Goal: Information Seeking & Learning: Learn about a topic

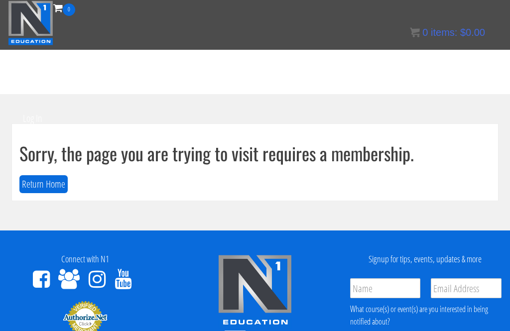
click at [47, 182] on button "Return Home" at bounding box center [43, 184] width 48 height 18
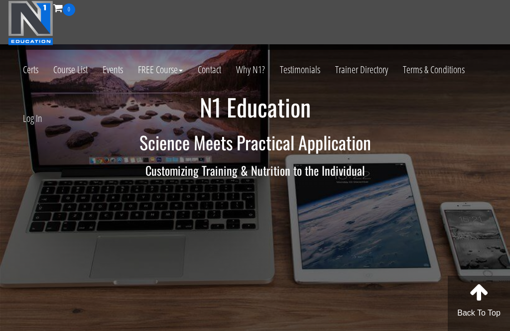
click at [31, 119] on link "Log In" at bounding box center [32, 118] width 34 height 49
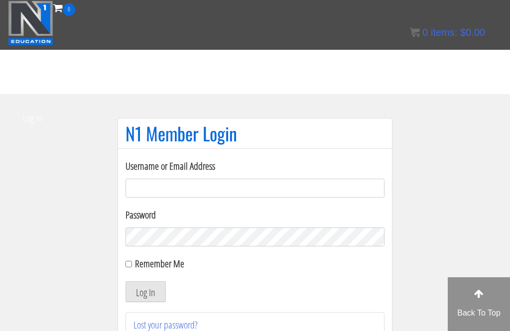
type input "ralf.sypesteyn"
click at [145, 292] on button "Log In" at bounding box center [145, 291] width 40 height 21
click at [152, 292] on button "Log In" at bounding box center [145, 291] width 40 height 21
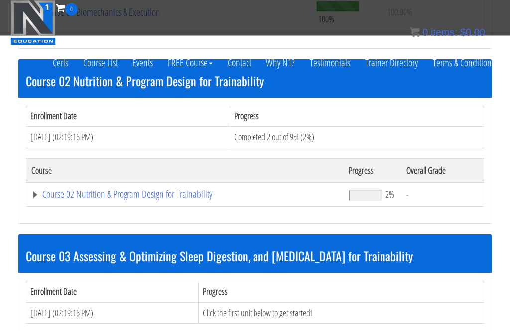
scroll to position [491, 0]
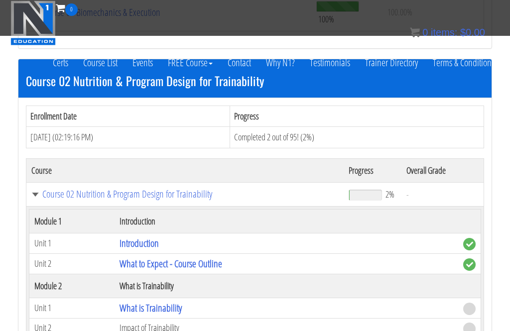
click at [151, 301] on link "What is Trainability" at bounding box center [150, 307] width 62 height 13
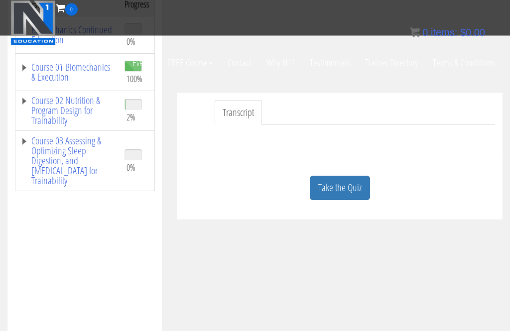
scroll to position [183, 0]
click at [329, 186] on link "Take the Quiz" at bounding box center [340, 188] width 60 height 24
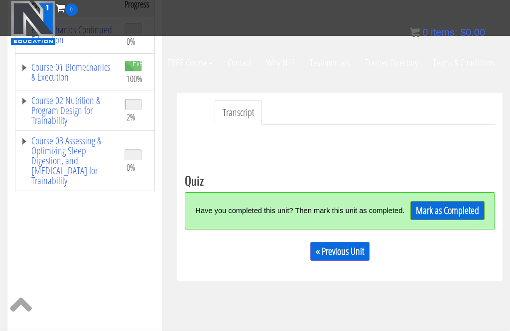
click at [444, 211] on link "Mark as Completed" at bounding box center [447, 210] width 74 height 19
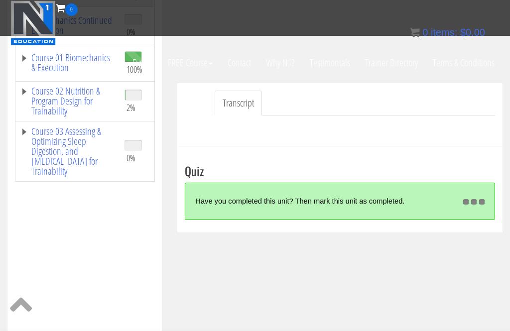
scroll to position [208, 0]
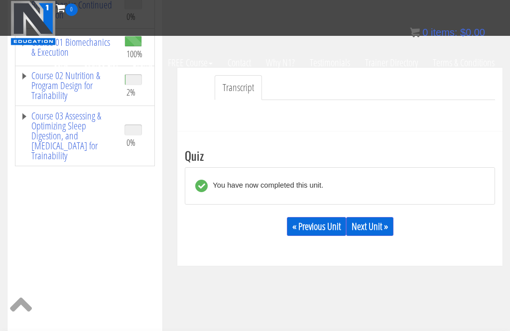
click at [379, 226] on link "Next Unit »" at bounding box center [369, 226] width 47 height 19
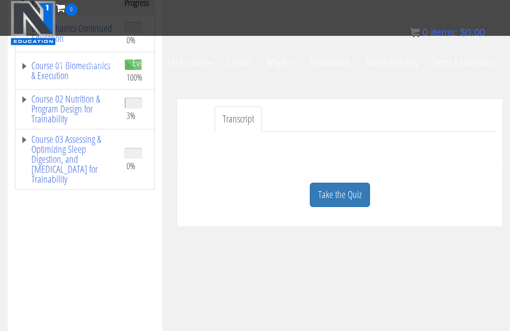
scroll to position [187, 0]
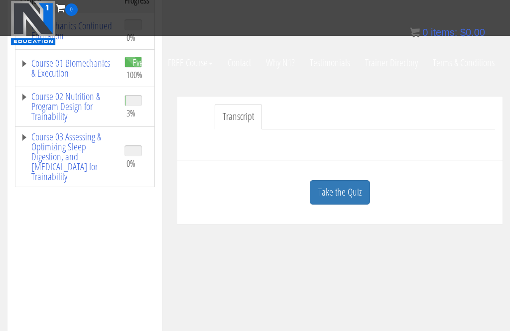
click at [47, 97] on link "Course 02 Nutrition & Program Design for Trainability" at bounding box center [67, 107] width 94 height 30
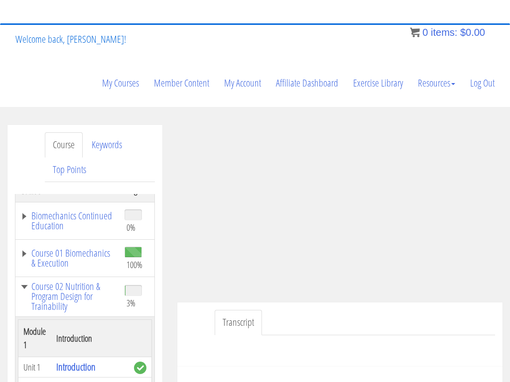
scroll to position [0, 0]
